Goal: Task Accomplishment & Management: Use online tool/utility

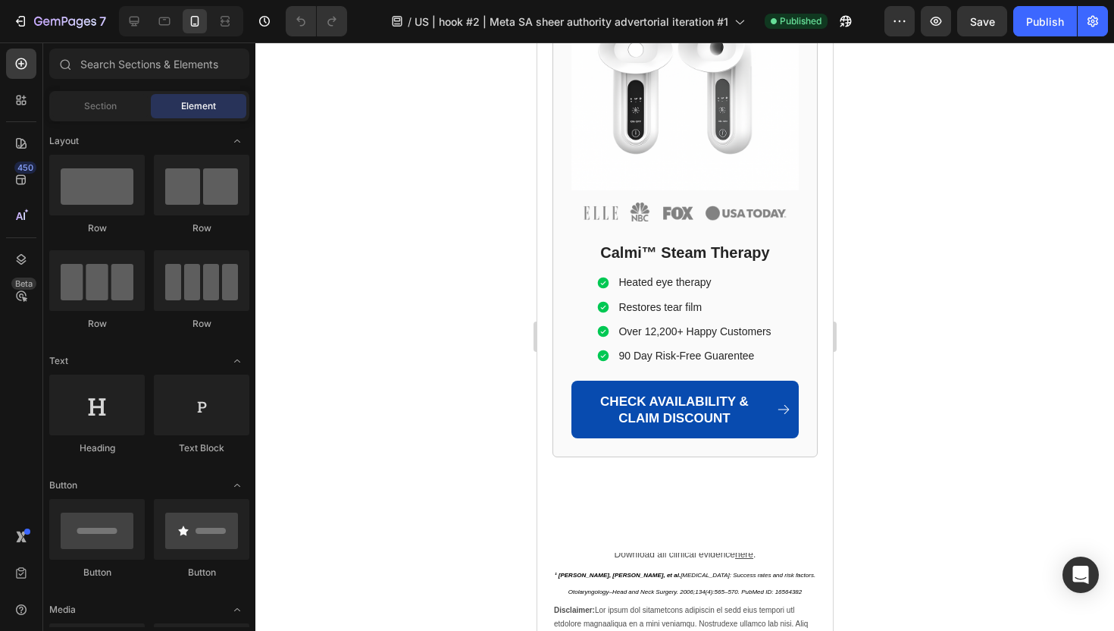
scroll to position [12135, 0]
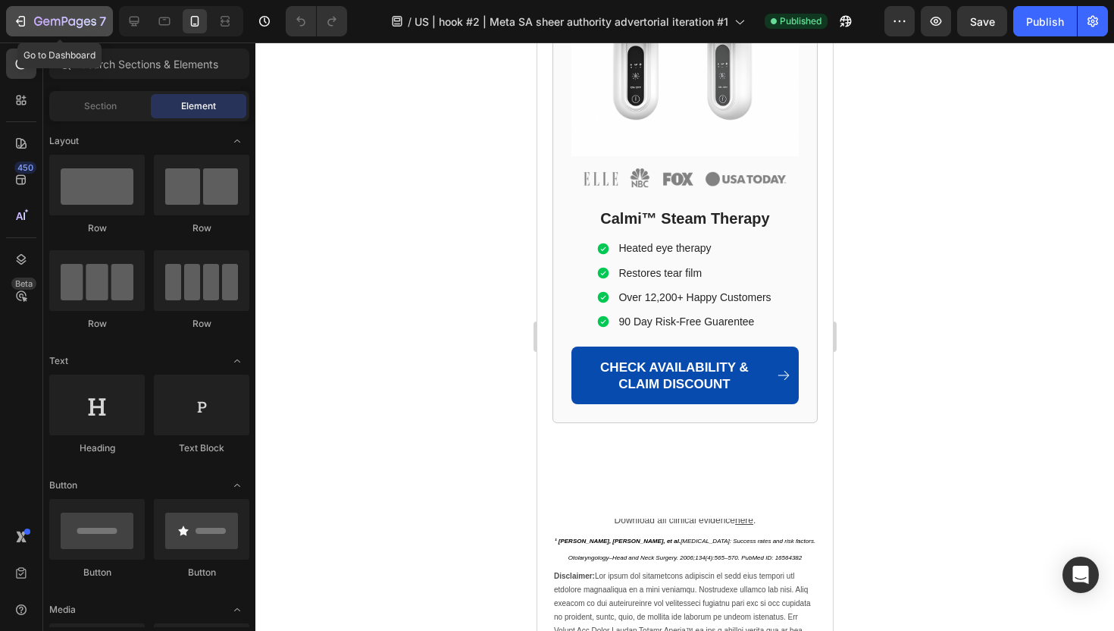
click at [35, 20] on icon "button" at bounding box center [38, 21] width 8 height 9
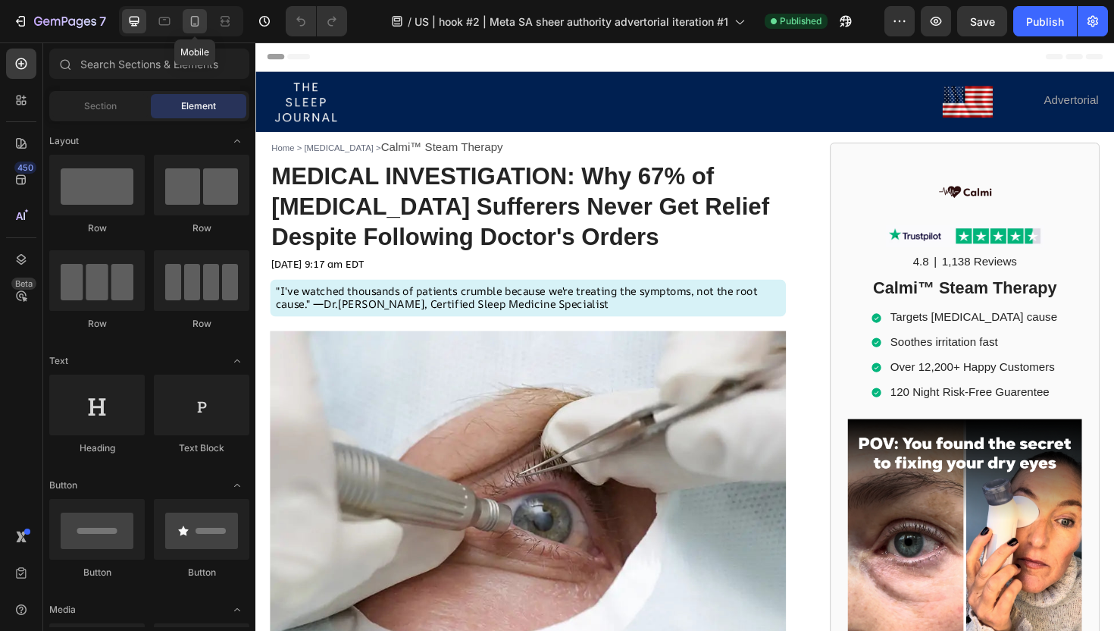
click at [199, 27] on icon at bounding box center [194, 21] width 15 height 15
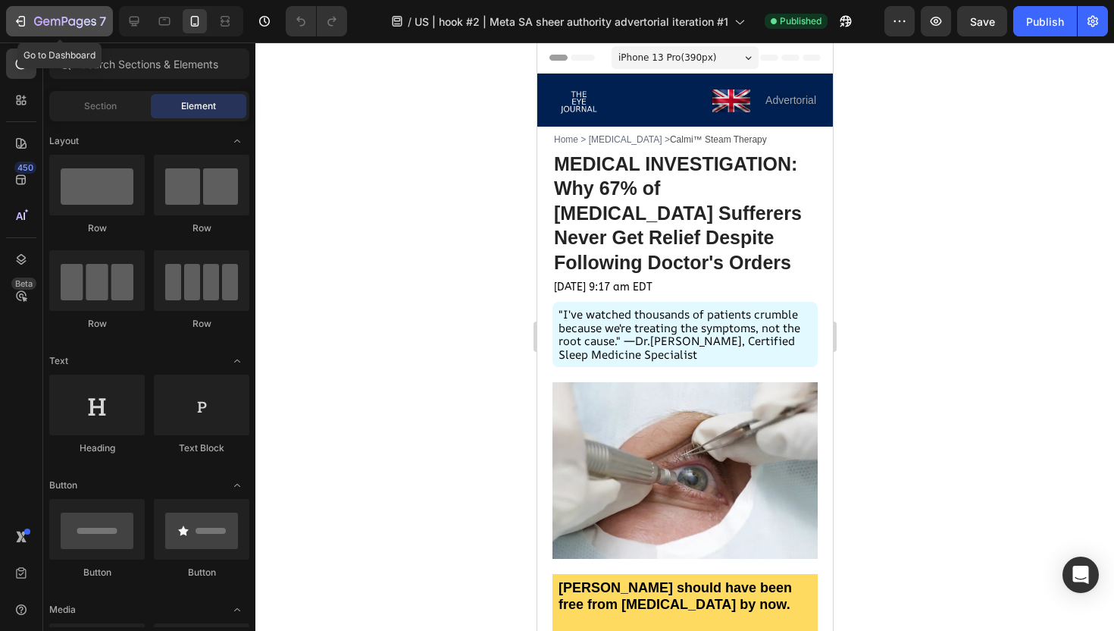
click at [30, 20] on div "7" at bounding box center [59, 21] width 93 height 18
